Goal: Contribute content: Add original content to the website for others to see

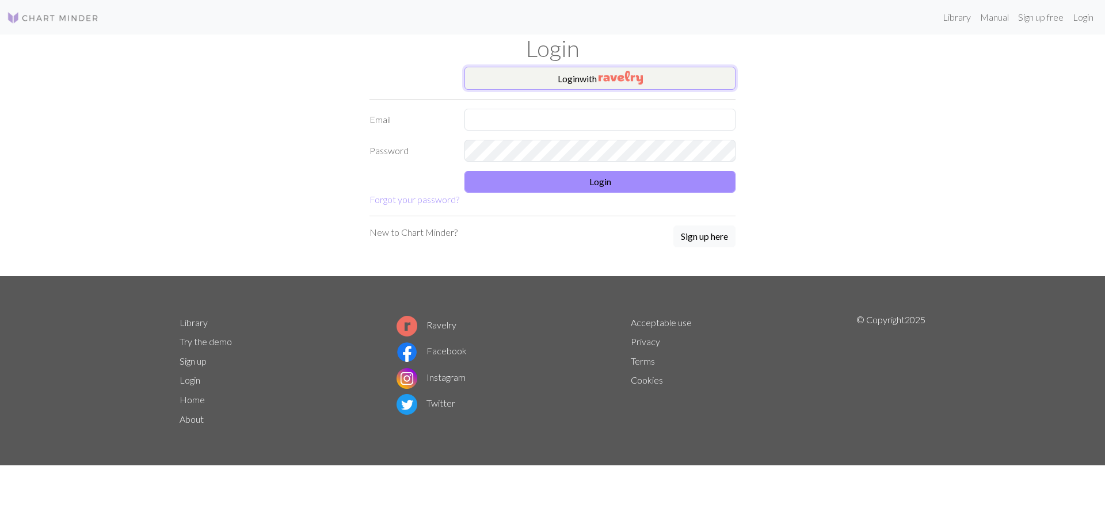
click at [676, 80] on button "Login with" at bounding box center [599, 78] width 271 height 23
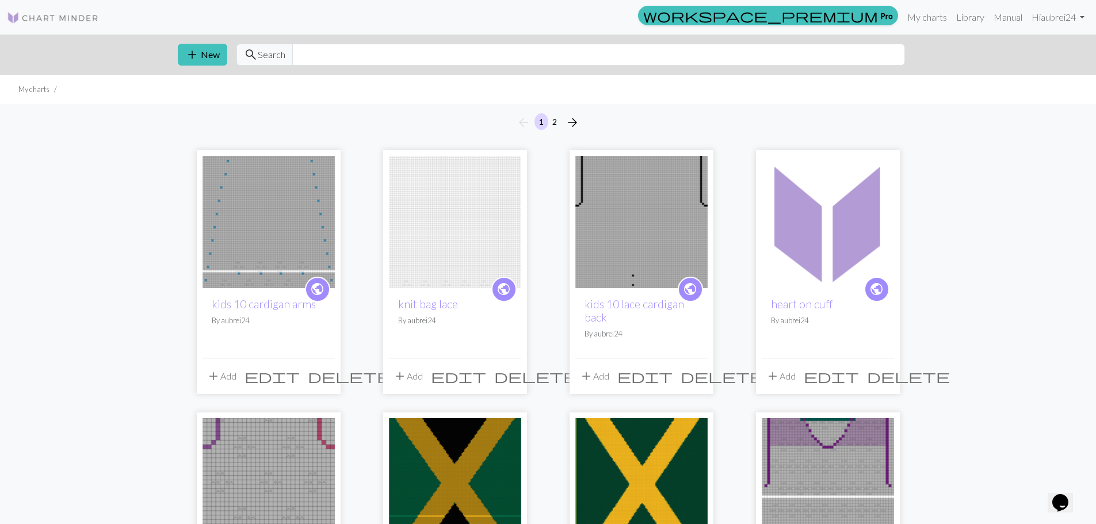
click at [261, 231] on img at bounding box center [269, 222] width 132 height 132
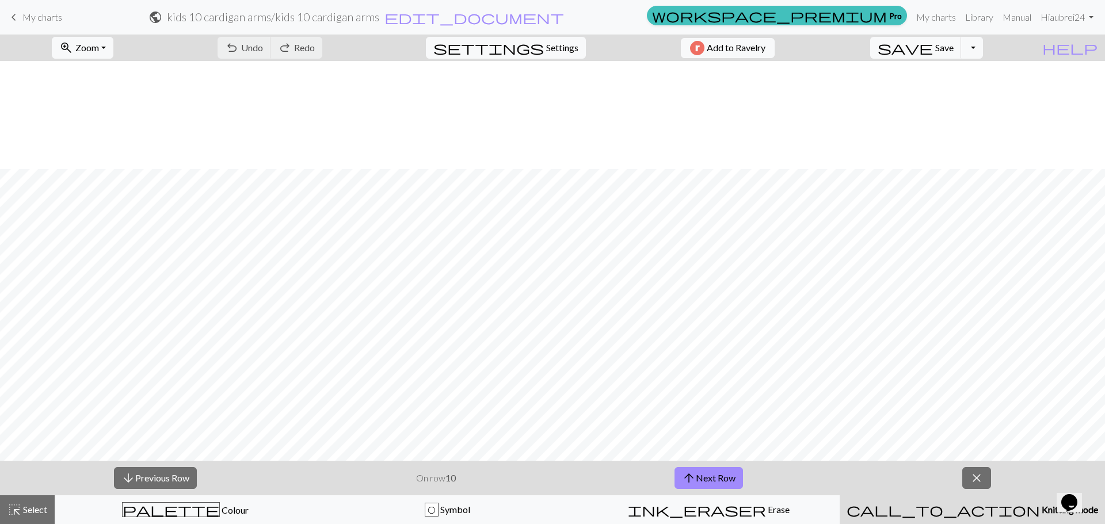
scroll to position [397, 0]
click at [702, 485] on button "arrow_upward Next Row" at bounding box center [708, 478] width 68 height 22
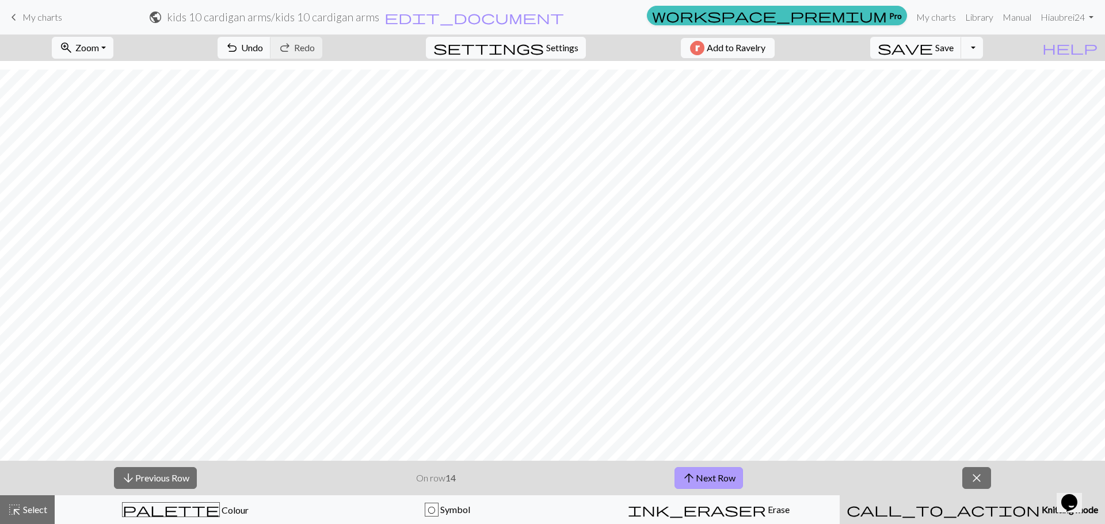
click at [702, 485] on button "arrow_upward Next Row" at bounding box center [708, 478] width 68 height 22
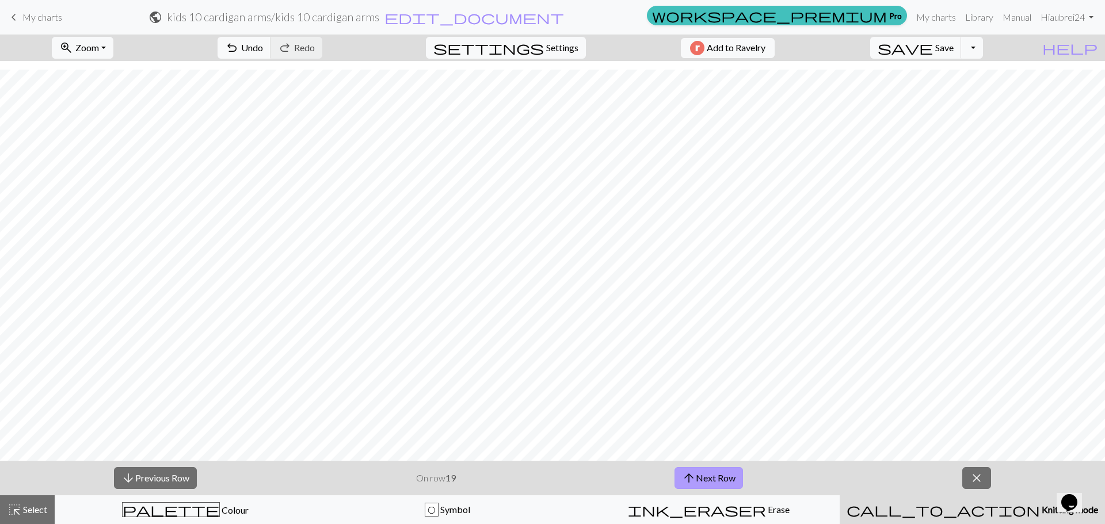
click at [702, 485] on button "arrow_upward Next Row" at bounding box center [708, 478] width 68 height 22
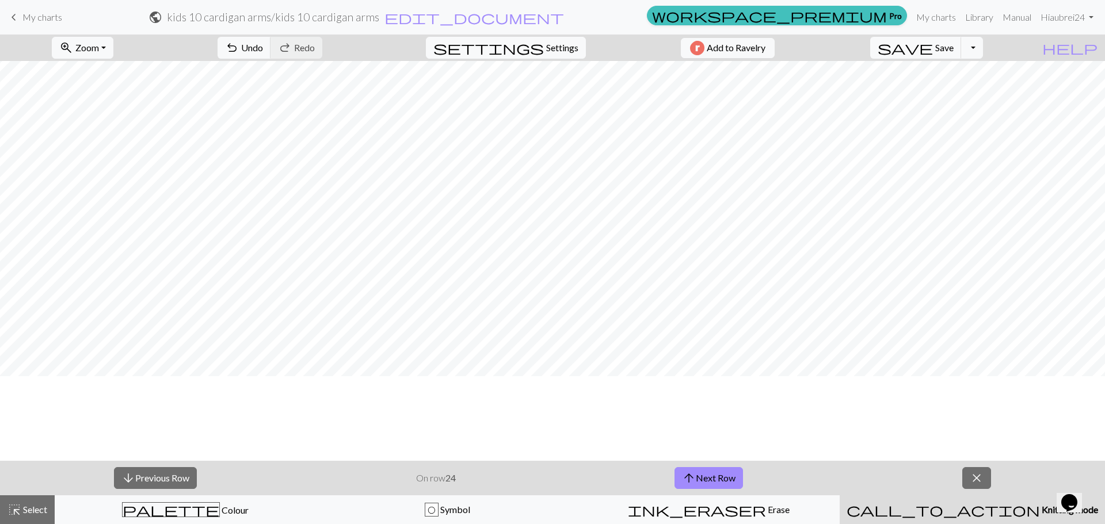
scroll to position [282, 0]
click at [701, 472] on button "arrow_upward Next Row" at bounding box center [708, 478] width 68 height 22
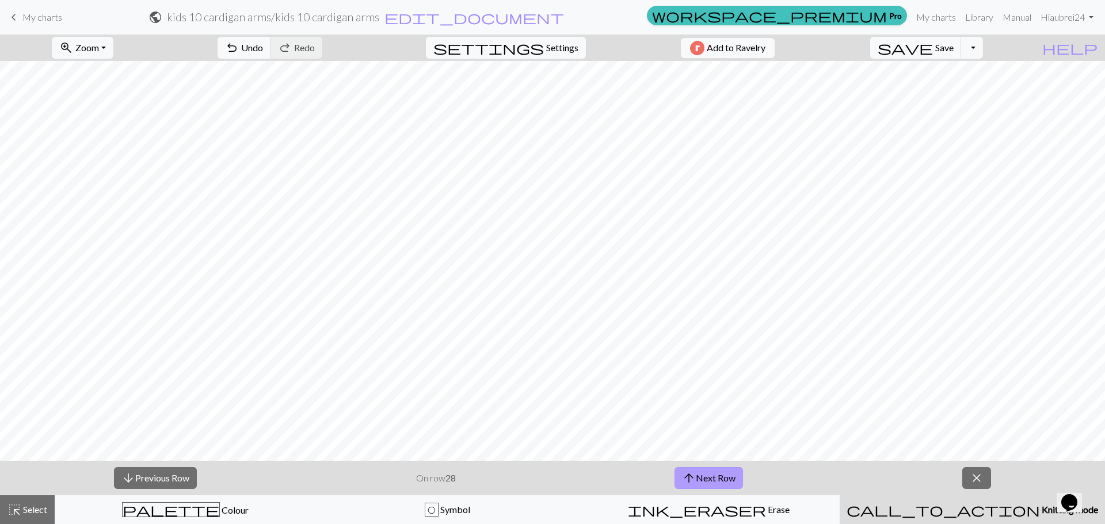
click at [701, 472] on button "arrow_upward Next Row" at bounding box center [708, 478] width 68 height 22
click at [722, 475] on button "arrow_upward Next Row" at bounding box center [708, 478] width 68 height 22
click at [692, 475] on span "arrow_upward" at bounding box center [689, 478] width 14 height 16
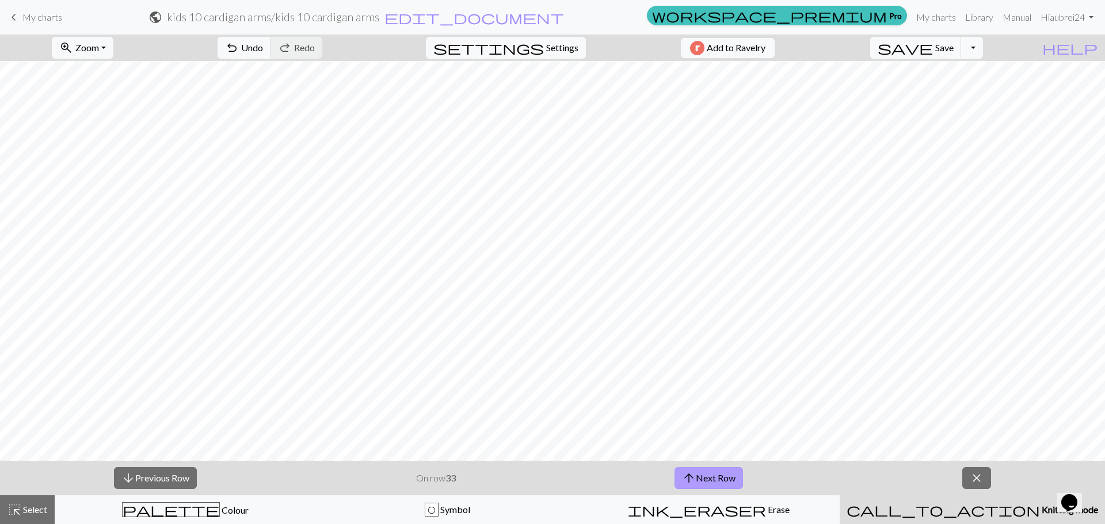
click at [692, 475] on span "arrow_upward" at bounding box center [689, 478] width 14 height 16
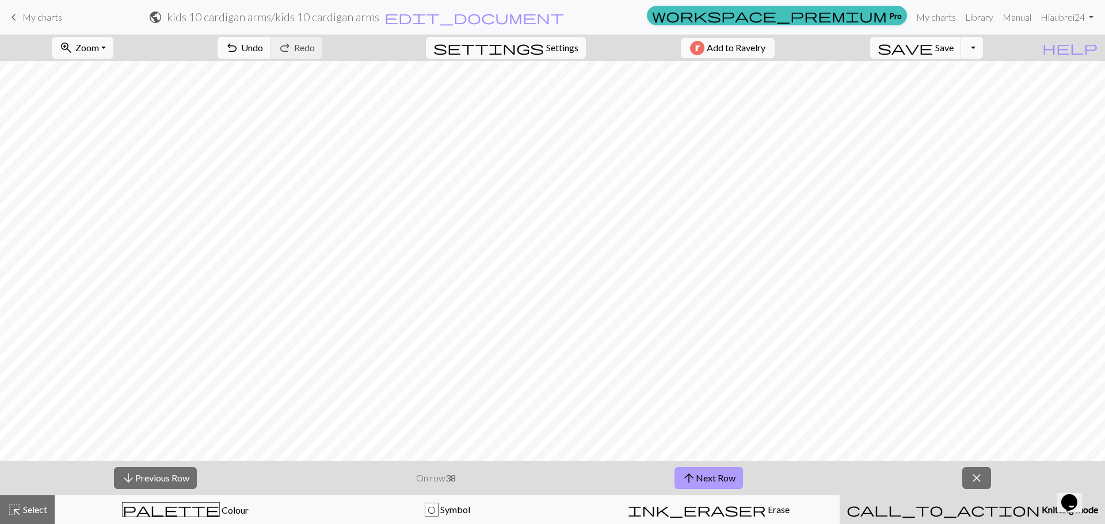
click at [692, 475] on span "arrow_upward" at bounding box center [689, 478] width 14 height 16
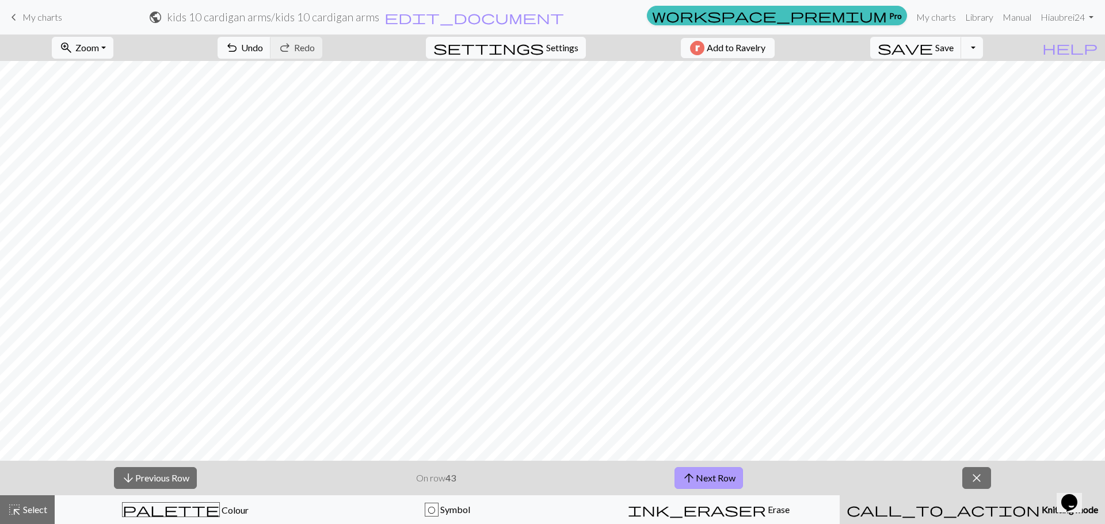
click at [692, 475] on span "arrow_upward" at bounding box center [689, 478] width 14 height 16
click at [697, 481] on button "arrow_upward Next Row" at bounding box center [708, 478] width 68 height 22
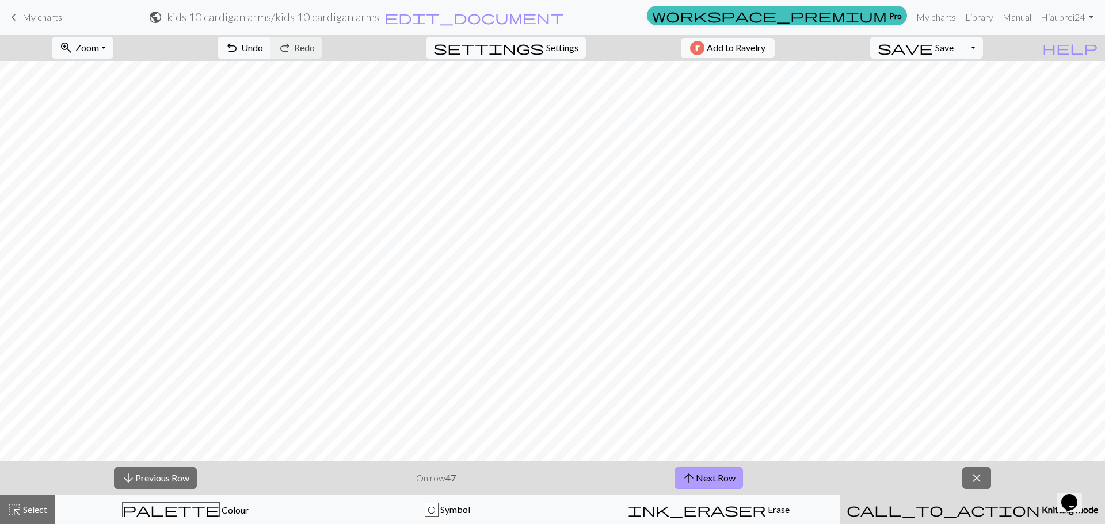
click at [697, 481] on button "arrow_upward Next Row" at bounding box center [708, 478] width 68 height 22
click at [51, 14] on span "My charts" at bounding box center [42, 17] width 40 height 11
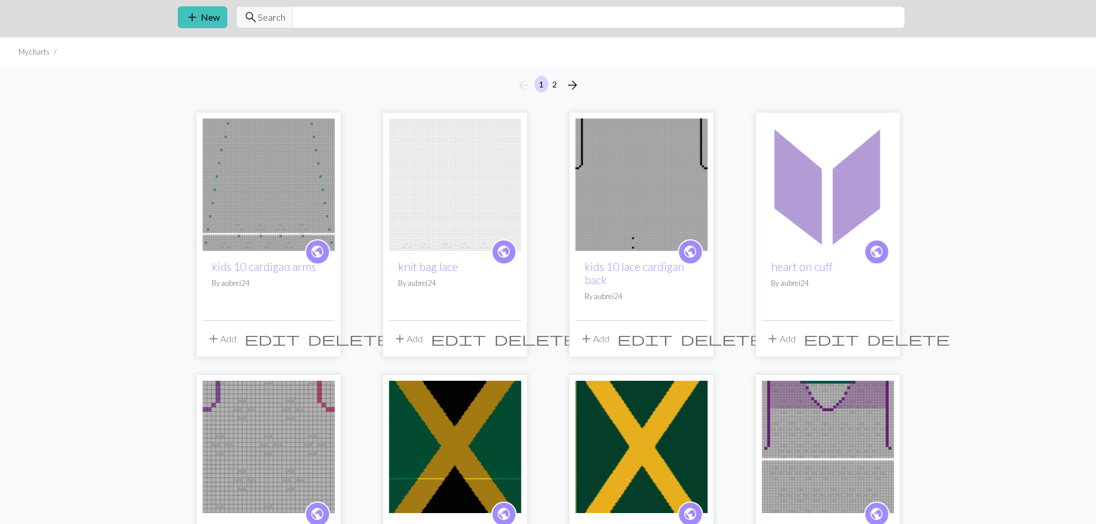
scroll to position [115, 0]
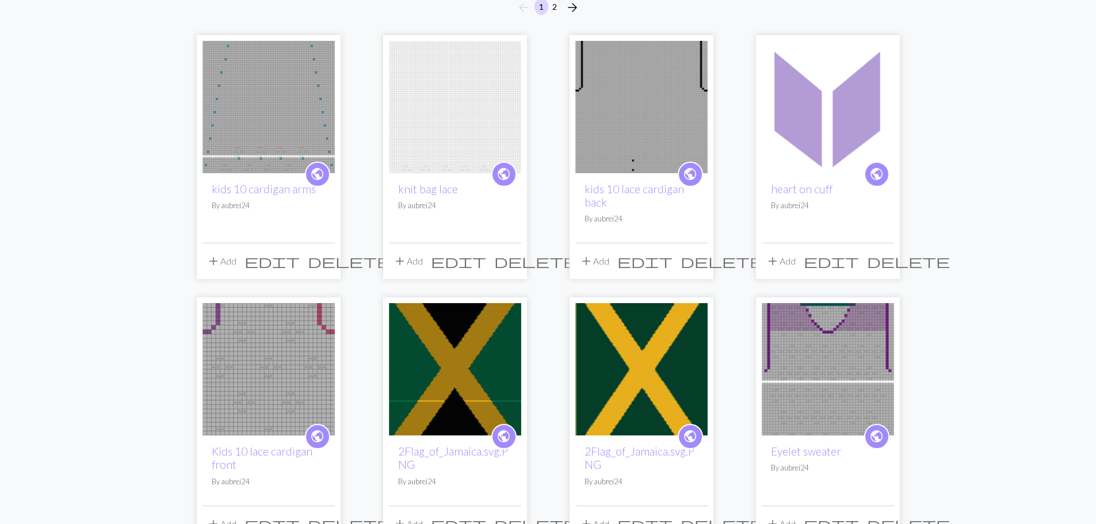
click at [200, 384] on div "public Kids 10 lace cardigan front By aubrei24 add Add edit delete" at bounding box center [269, 420] width 144 height 244
click at [224, 390] on img at bounding box center [269, 369] width 132 height 132
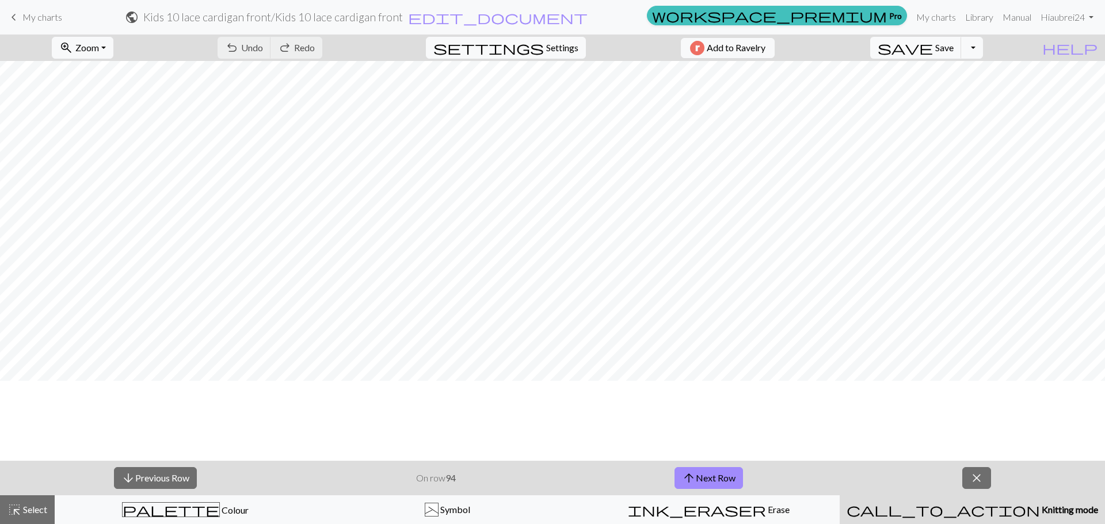
scroll to position [432, 0]
click at [933, 52] on span "save" at bounding box center [905, 48] width 55 height 16
